Goal: Navigation & Orientation: Find specific page/section

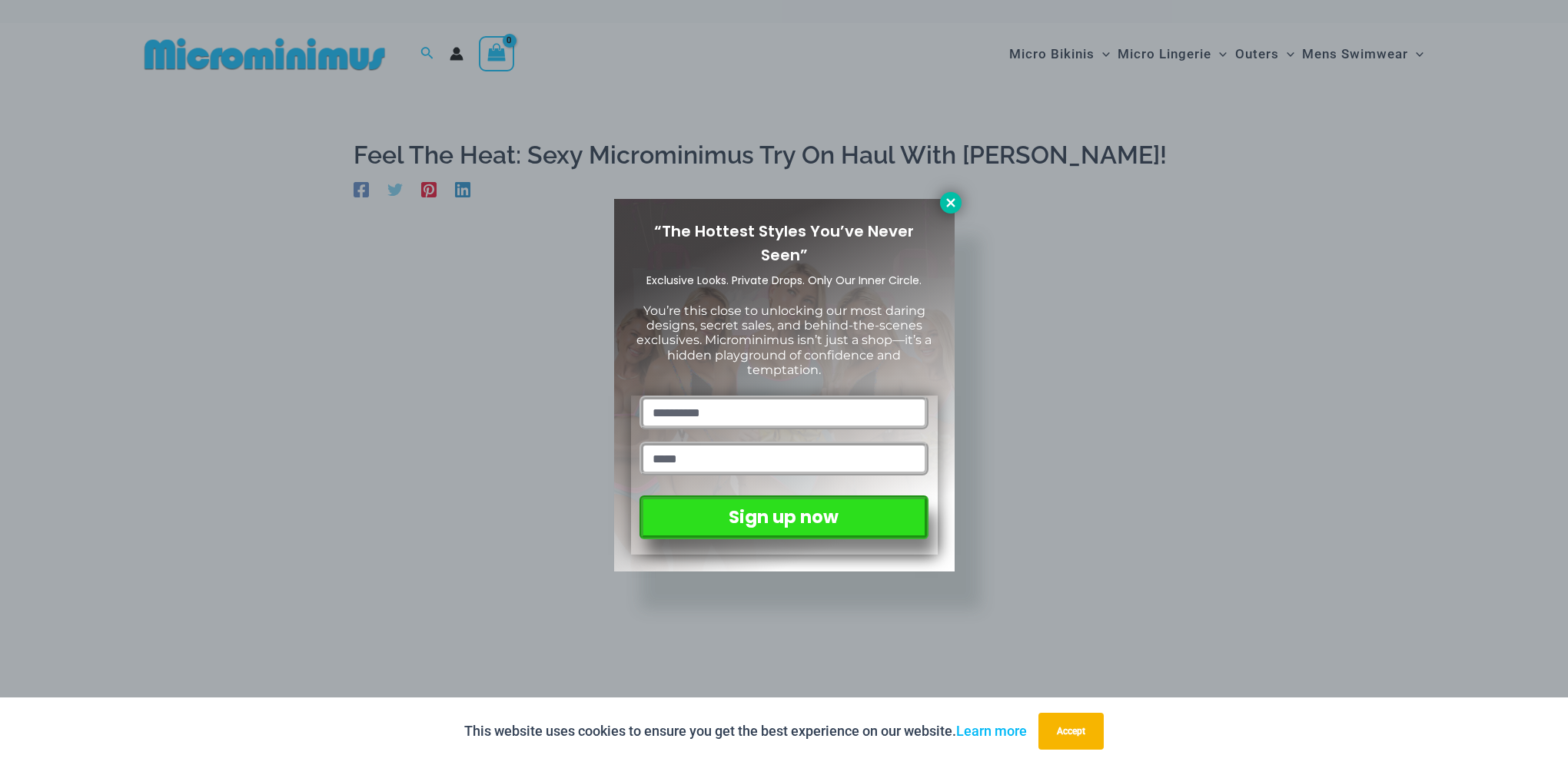
click at [947, 203] on icon at bounding box center [951, 203] width 13 height 13
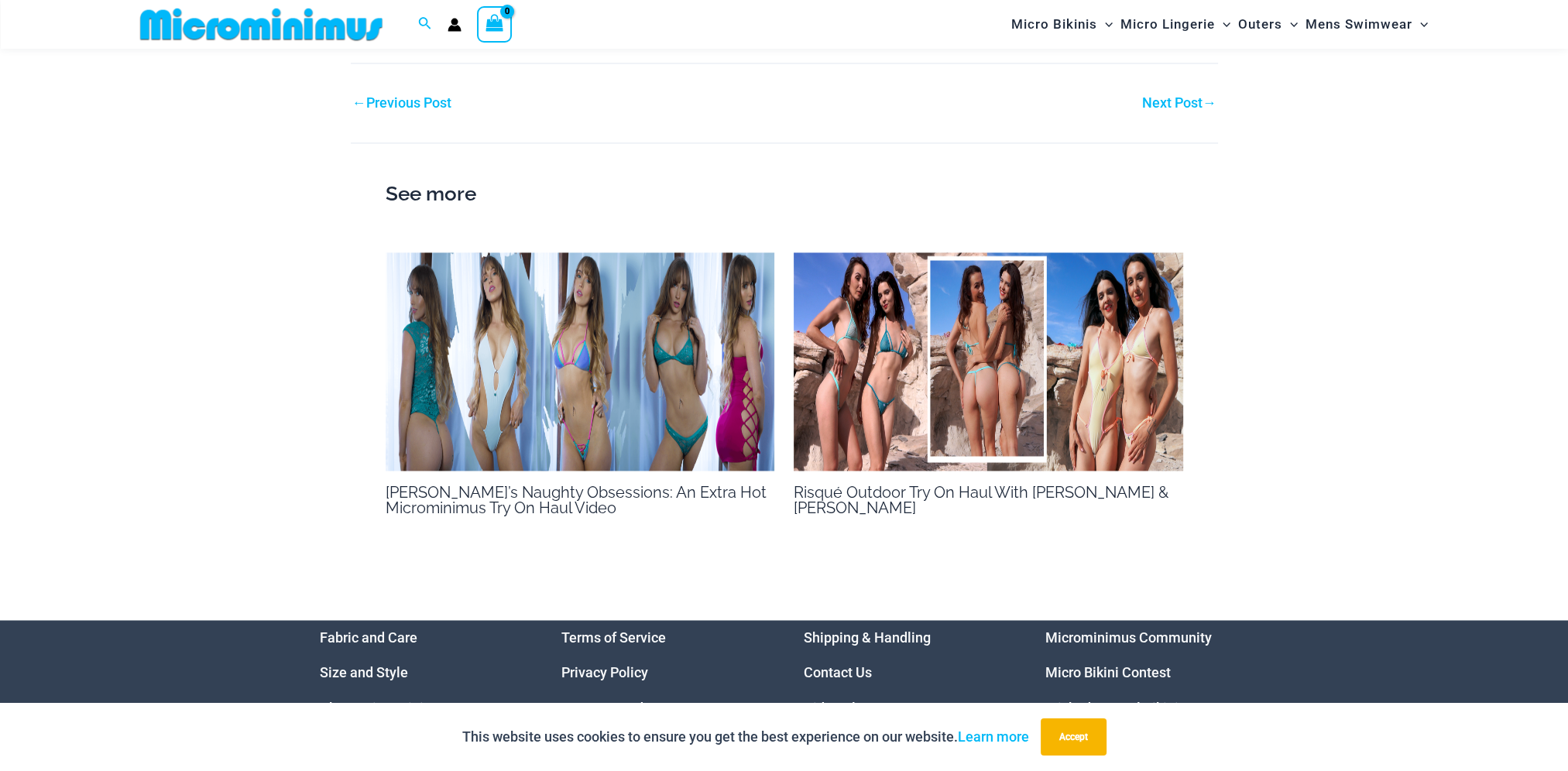
scroll to position [3240, 0]
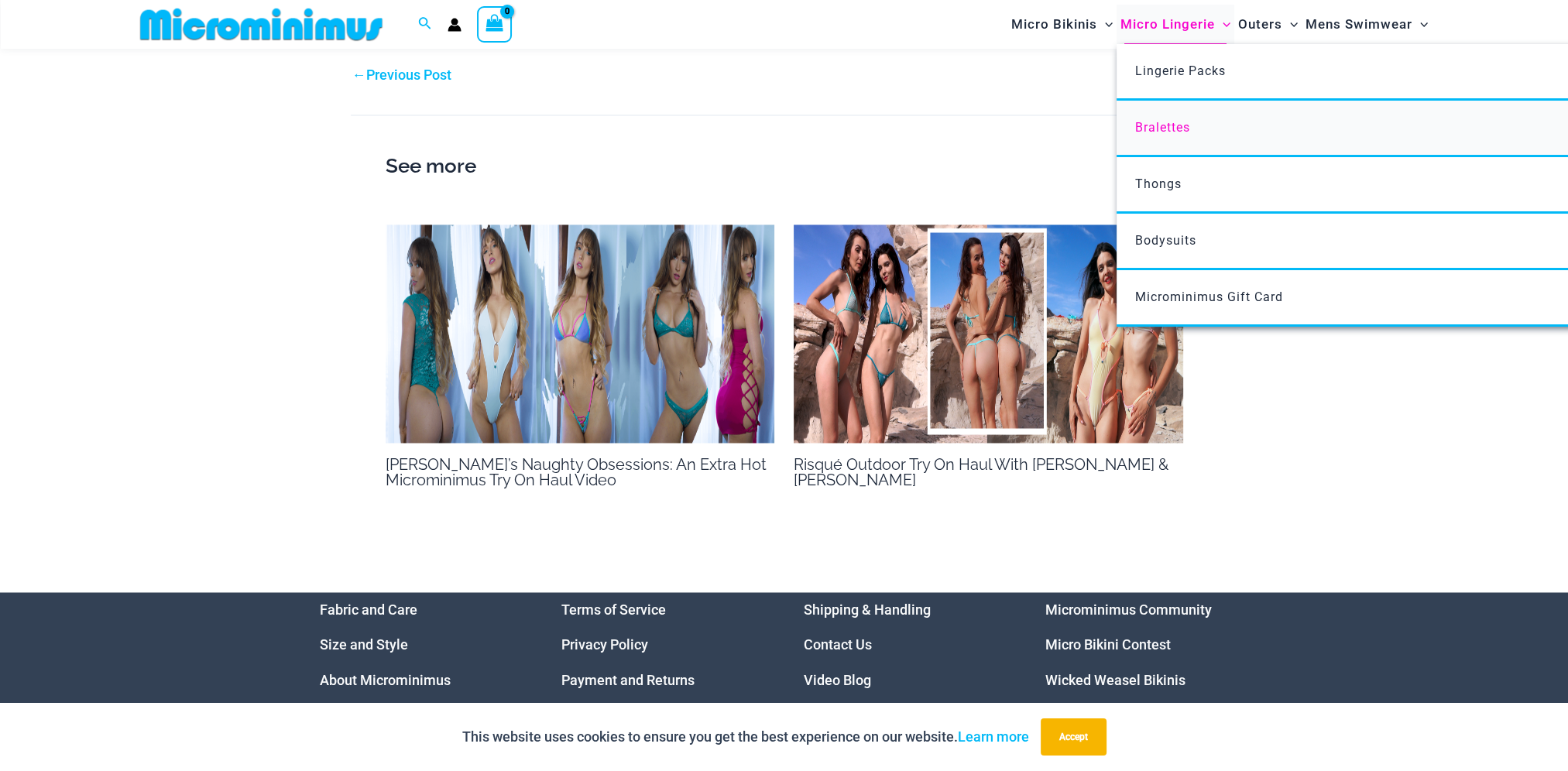
click at [1169, 127] on span "Bralettes" at bounding box center [1162, 126] width 55 height 14
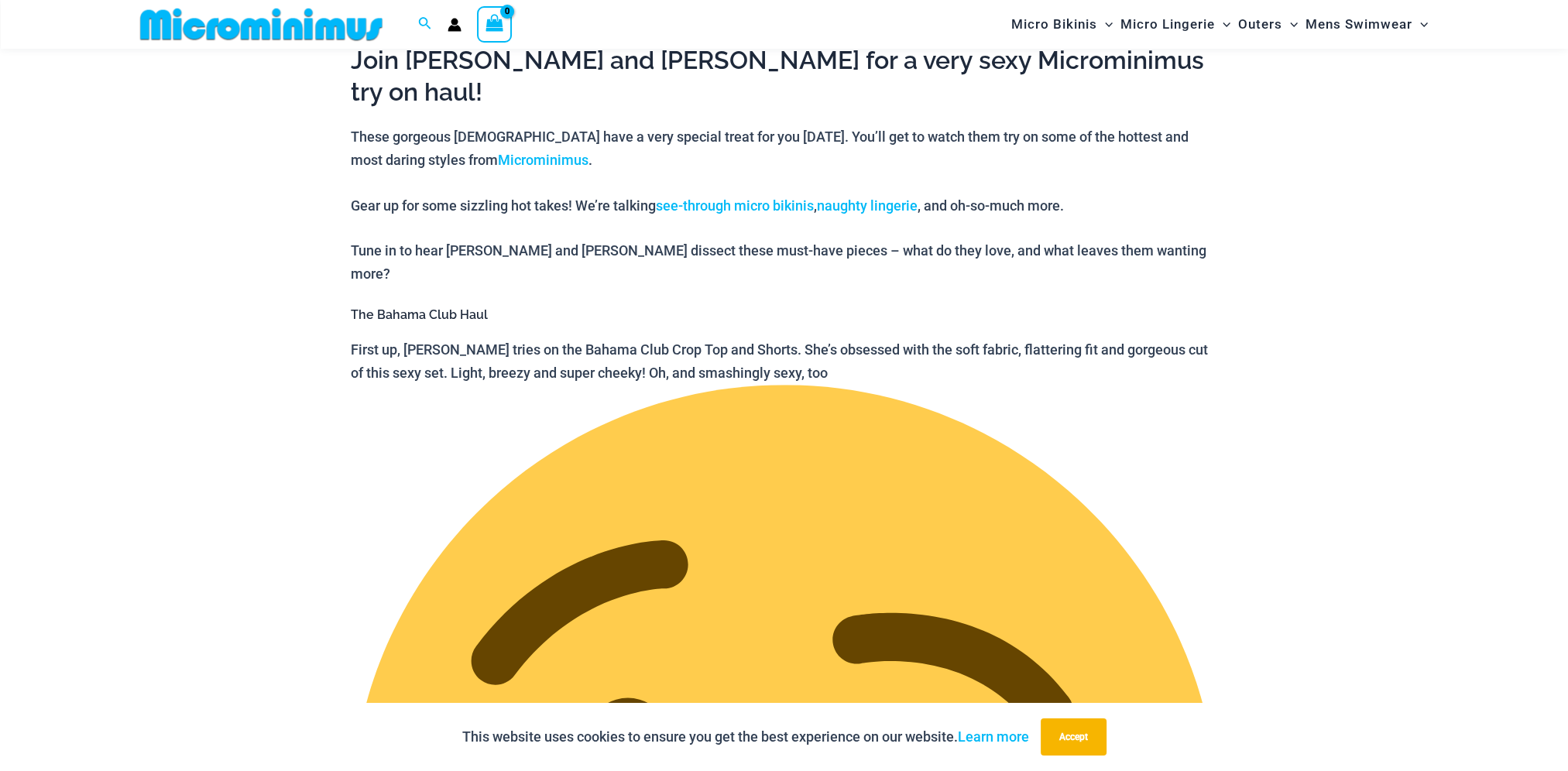
scroll to position [606, 0]
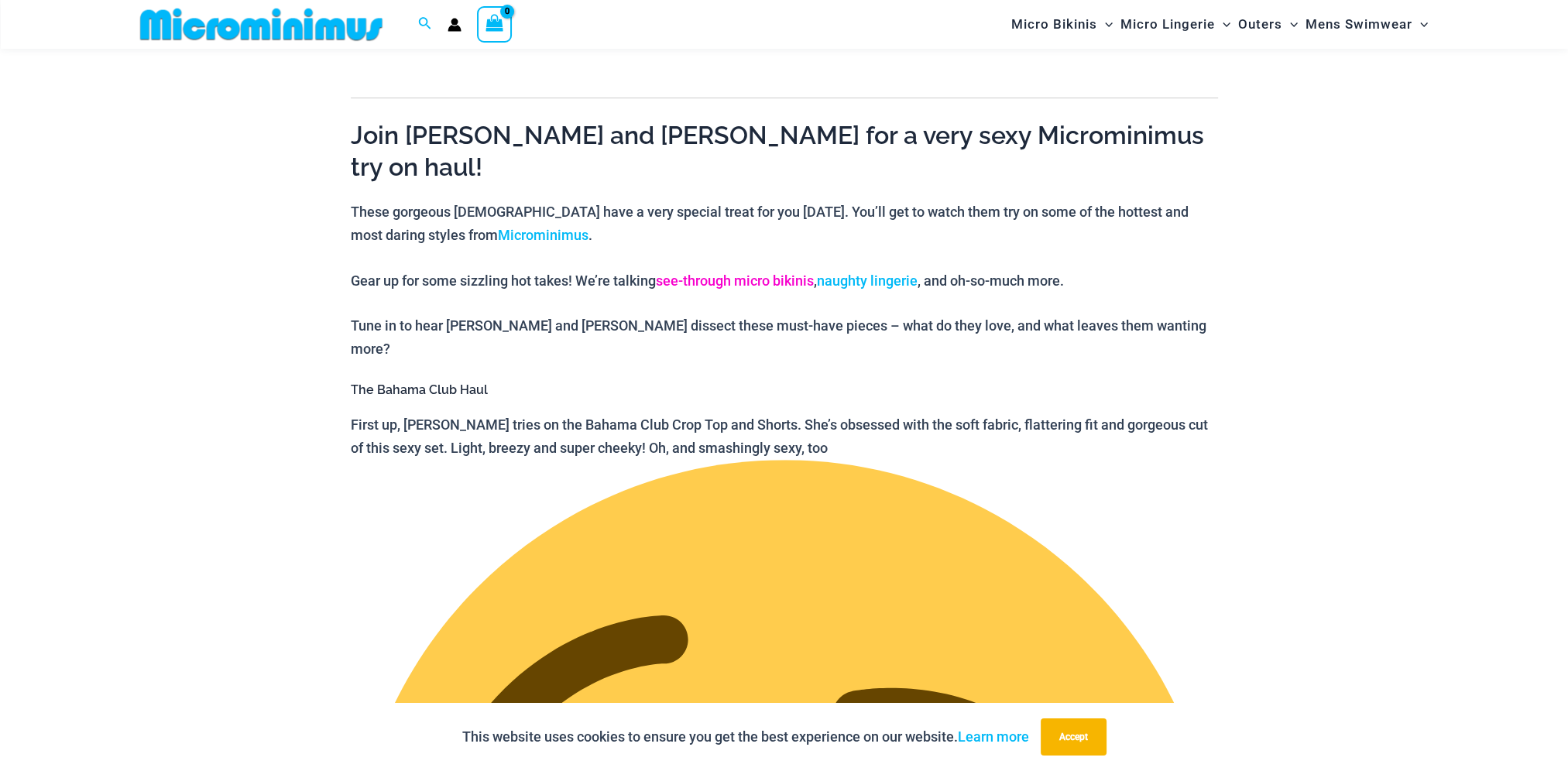
click at [807, 272] on link "see-through micro bikinis" at bounding box center [734, 280] width 158 height 16
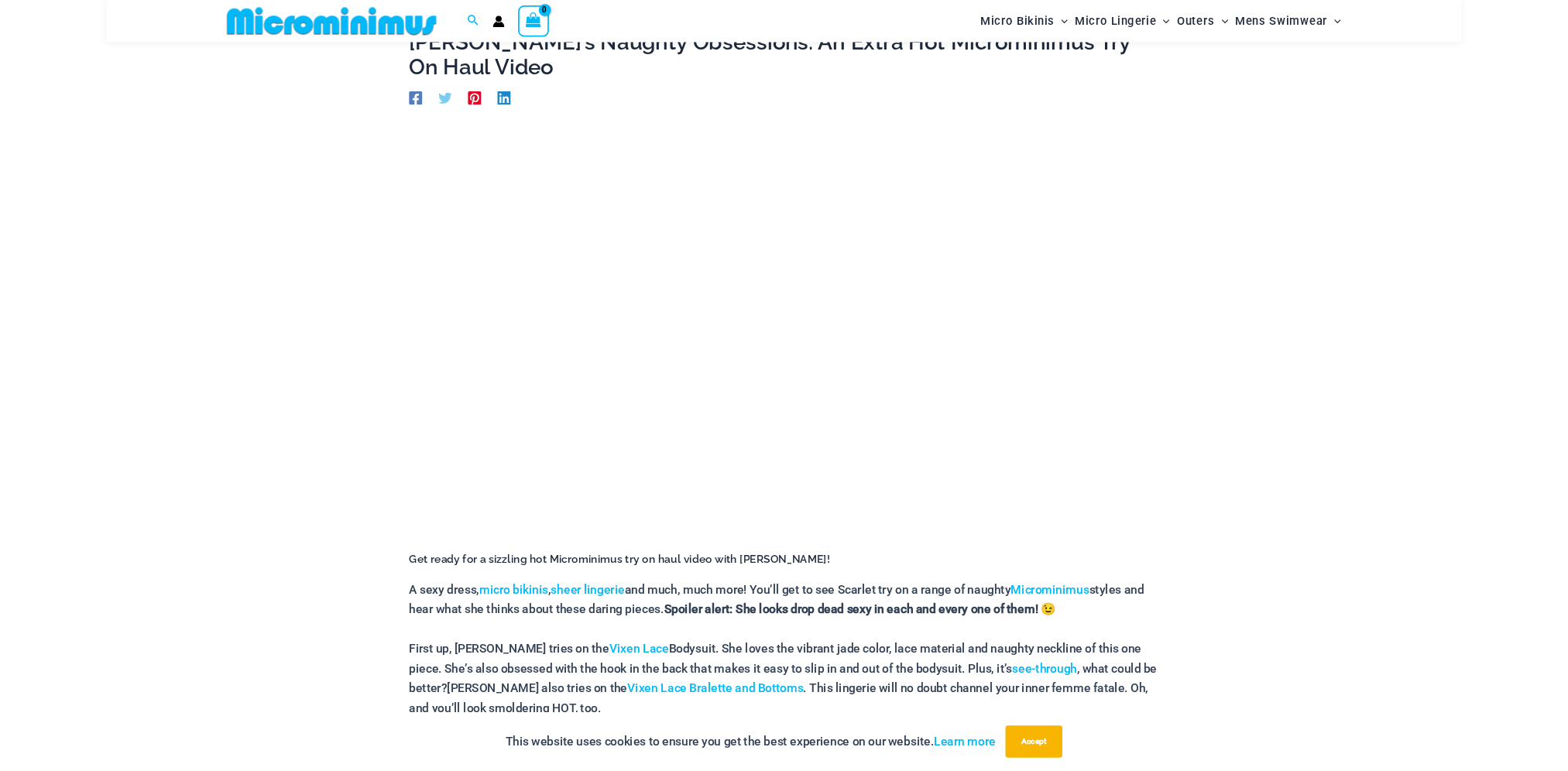
scroll to position [142, 0]
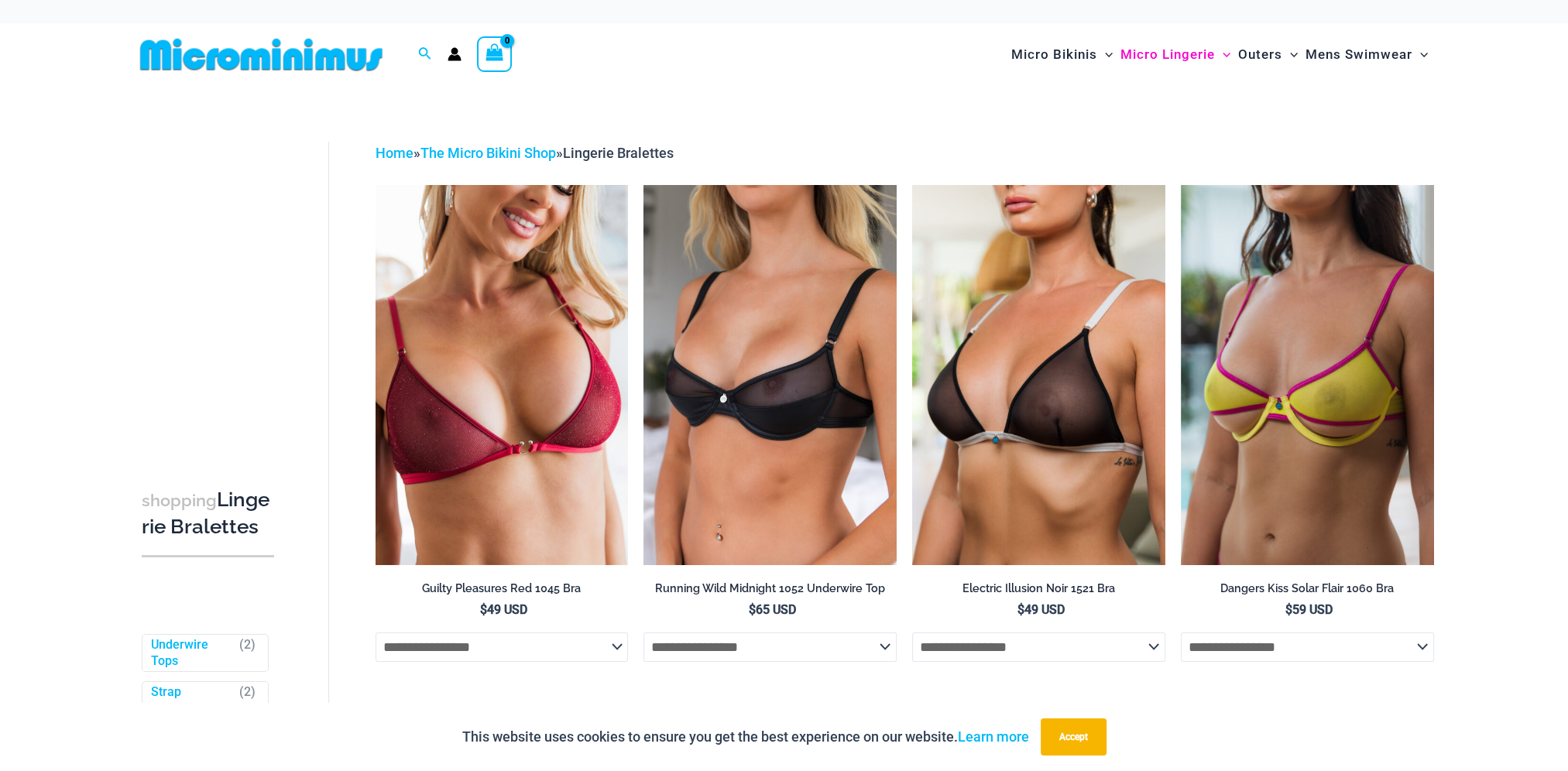
click at [271, 51] on img at bounding box center [261, 54] width 254 height 35
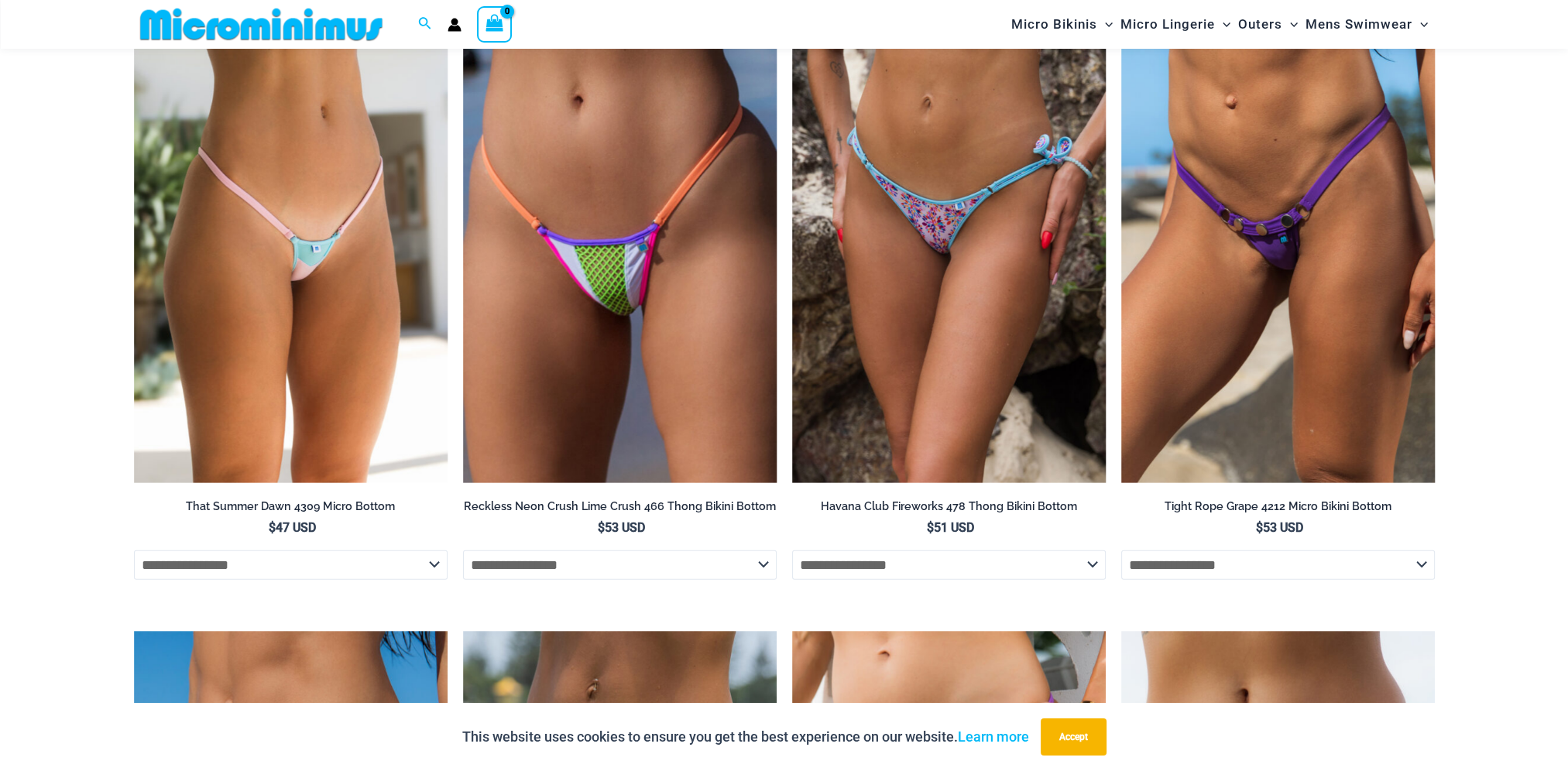
scroll to position [4865, 0]
